Goal: Task Accomplishment & Management: Manage account settings

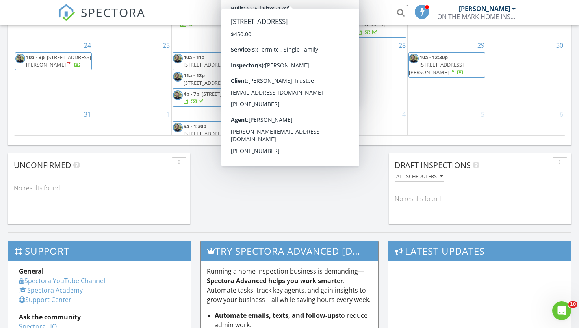
scroll to position [240, 0]
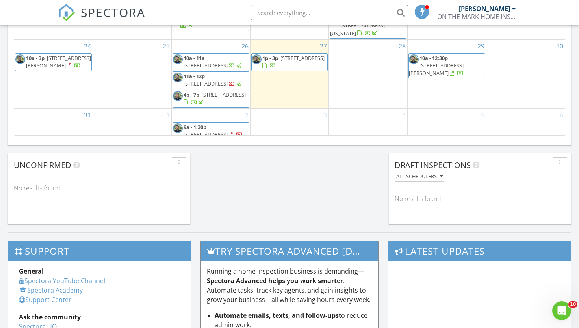
click at [65, 61] on span "38 Lafayette Dr, Livingston 07039" at bounding box center [58, 61] width 65 height 15
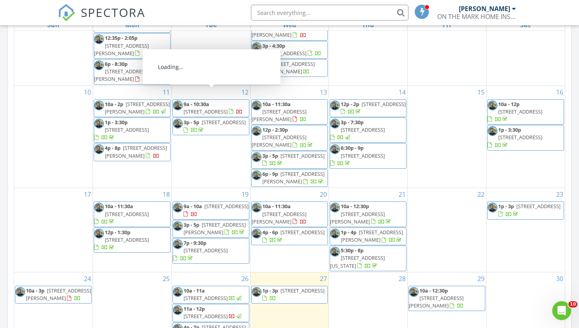
scroll to position [261, 0]
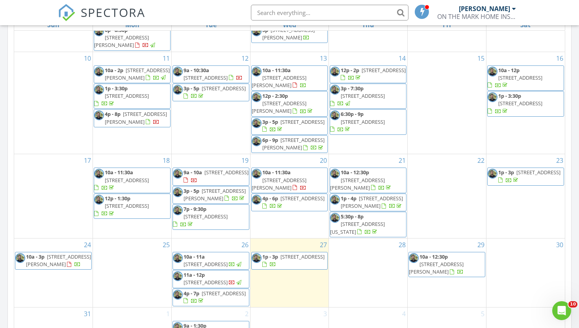
click at [60, 253] on span "[STREET_ADDRESS][PERSON_NAME]" at bounding box center [58, 260] width 65 height 15
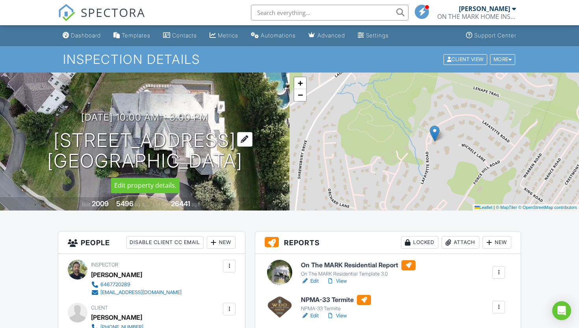
click at [238, 145] on h1 "38 Lafayette Dr Livingston, NJ 07039" at bounding box center [144, 151] width 195 height 42
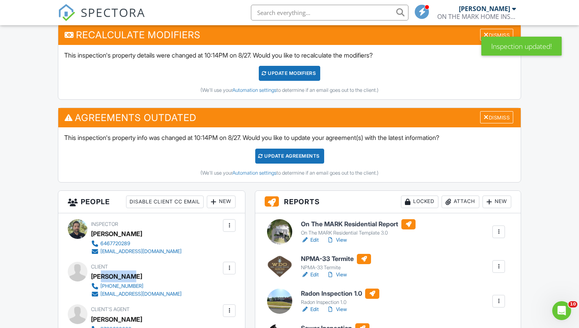
drag, startPoint x: 130, startPoint y: 277, endPoint x: 102, endPoint y: 271, distance: 28.1
click at [102, 271] on div "[PERSON_NAME]" at bounding box center [139, 276] width 97 height 12
click at [131, 278] on div "[PERSON_NAME]" at bounding box center [139, 276] width 97 height 12
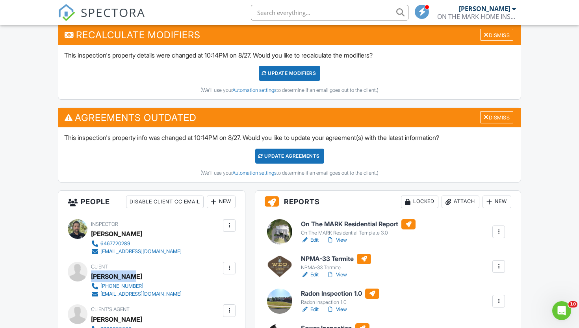
drag, startPoint x: 130, startPoint y: 276, endPoint x: 93, endPoint y: 278, distance: 37.1
click at [93, 278] on div "[PERSON_NAME]" at bounding box center [139, 276] width 97 height 12
copy div "[PERSON_NAME]"
copy link "[EMAIL_ADDRESS][DOMAIN_NAME]"
drag, startPoint x: 134, startPoint y: 294, endPoint x: 399, endPoint y: 1, distance: 394.9
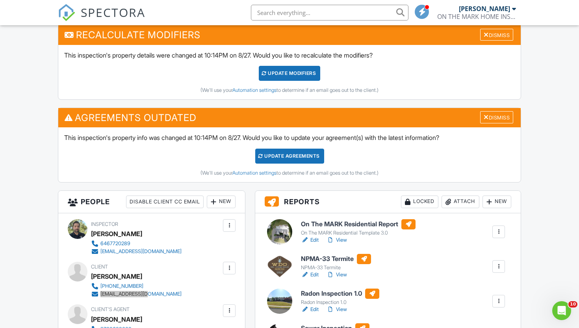
copy div "[PHONE_NUMBER]"
drag, startPoint x: 125, startPoint y: 287, endPoint x: 371, endPoint y: 0, distance: 377.7
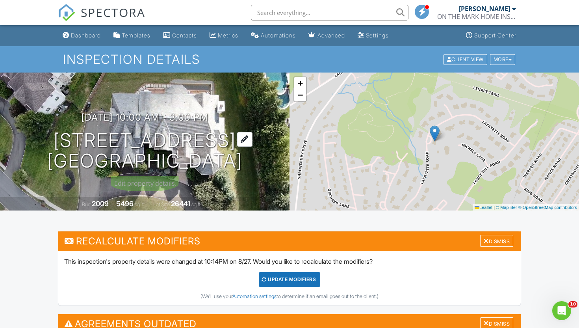
click at [241, 143] on h1 "38 Lafayette Dr Livingston, NJ 07039" at bounding box center [144, 151] width 195 height 42
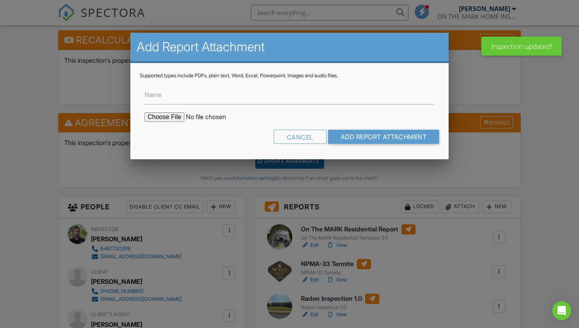
click at [154, 119] on input "file" at bounding box center [212, 116] width 134 height 9
type input "C:\fakepath\38 lafayette_IJ04EPQT0123.pdf"
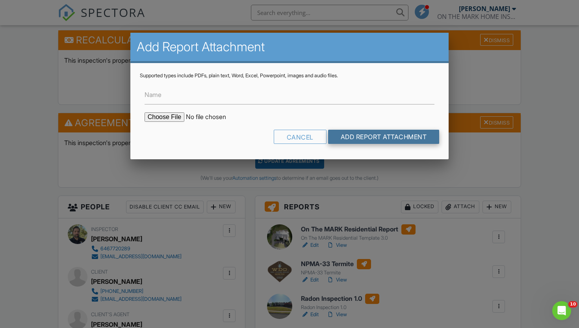
click at [348, 136] on input "Add Report Attachment" at bounding box center [383, 137] width 111 height 14
